Goal: Transaction & Acquisition: Subscribe to service/newsletter

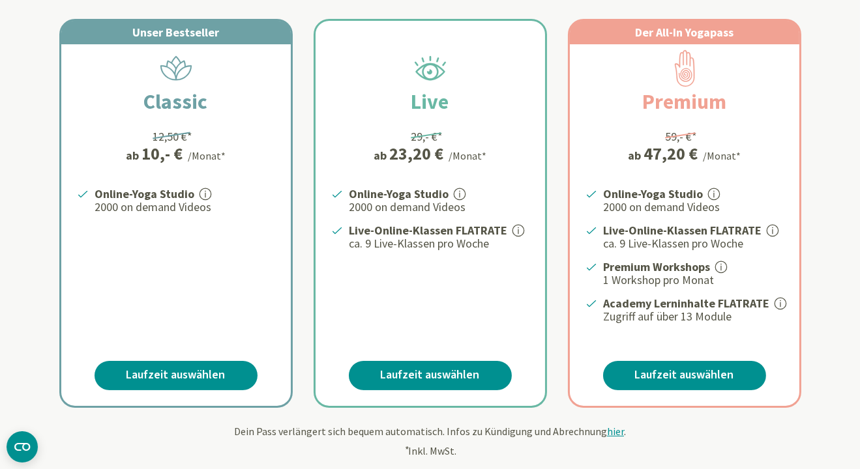
scroll to position [261, 0]
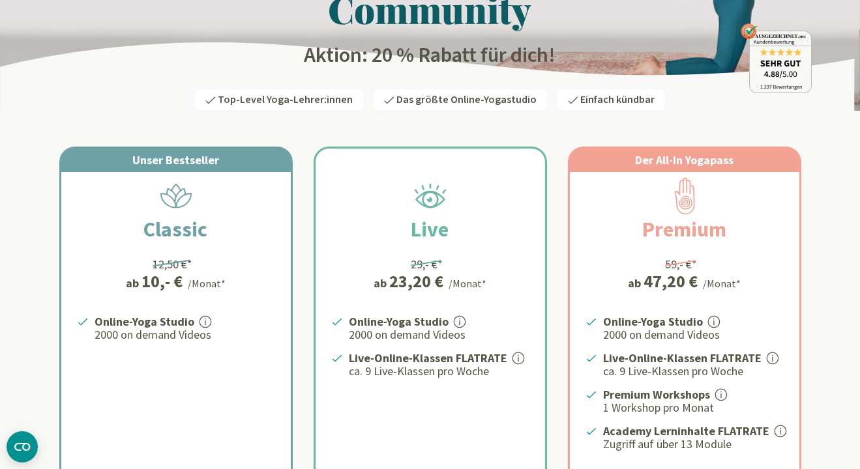
scroll to position [261, 0]
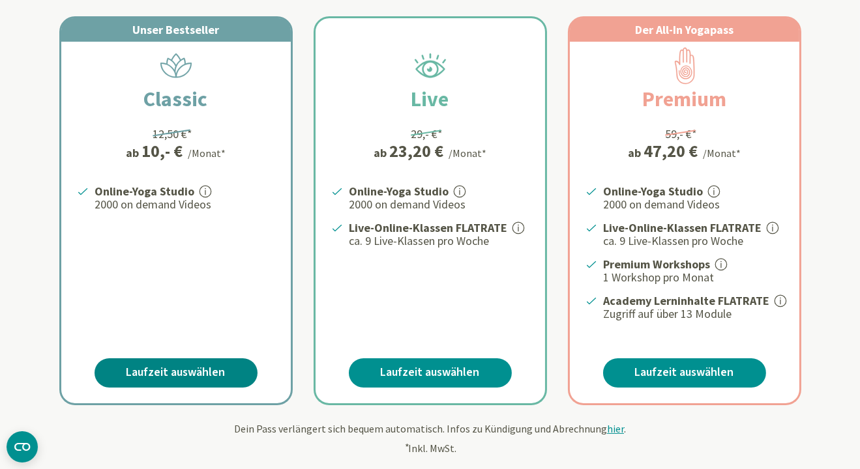
click at [153, 374] on link "Laufzeit auswählen" at bounding box center [176, 372] width 163 height 29
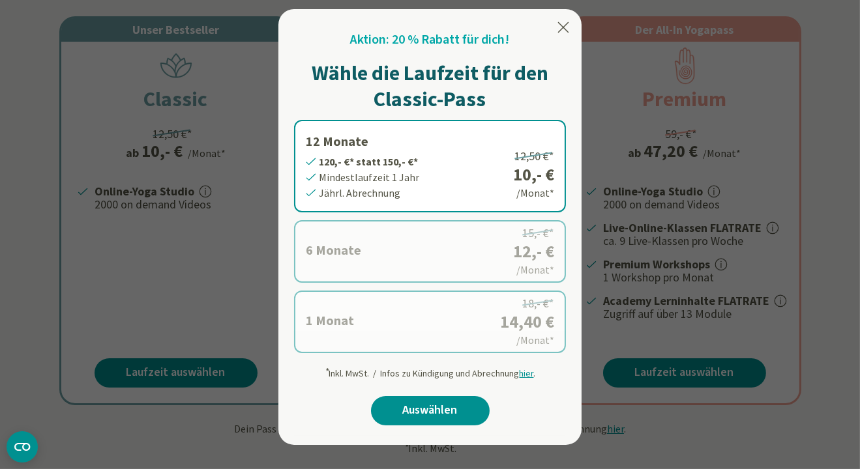
click at [564, 29] on icon at bounding box center [563, 27] width 11 height 10
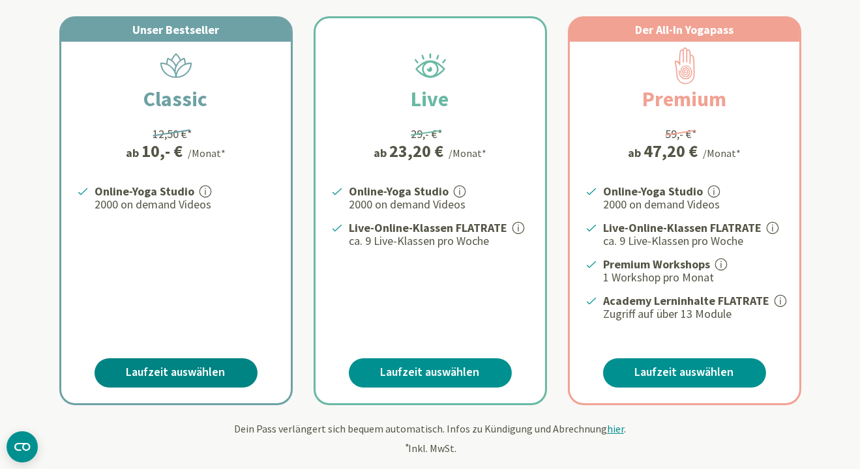
click at [160, 373] on link "Laufzeit auswählen" at bounding box center [176, 372] width 163 height 29
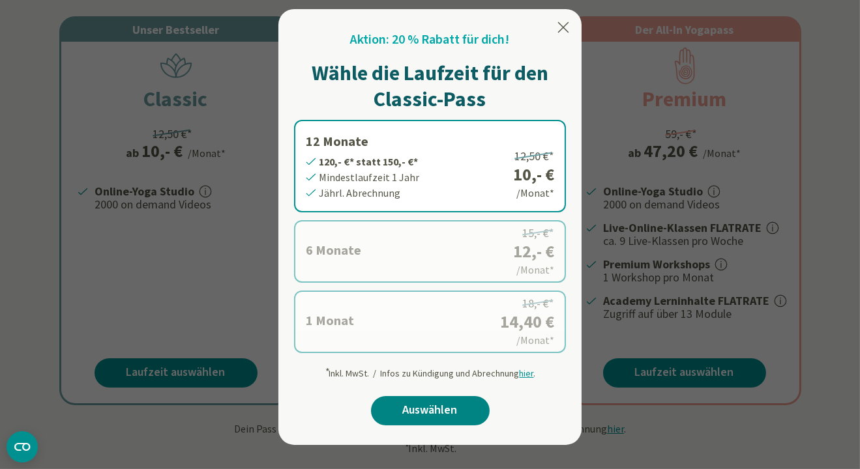
click at [420, 414] on link "Auswählen" at bounding box center [430, 410] width 119 height 29
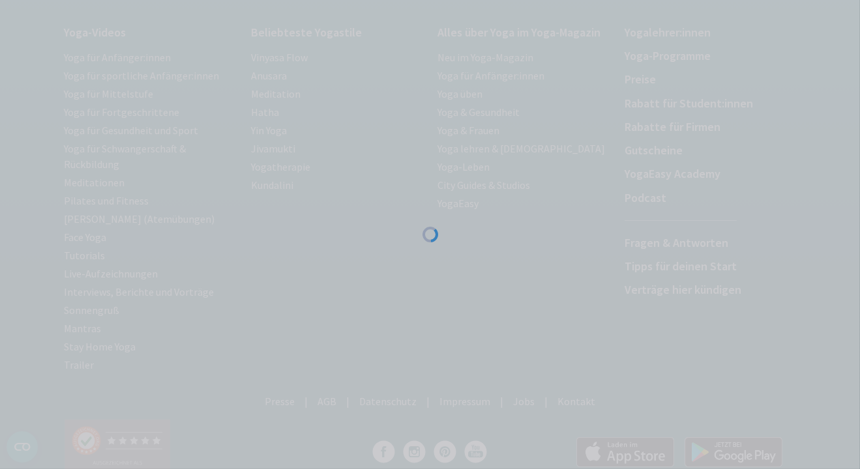
scroll to position [234, 0]
